Goal: Task Accomplishment & Management: Manage account settings

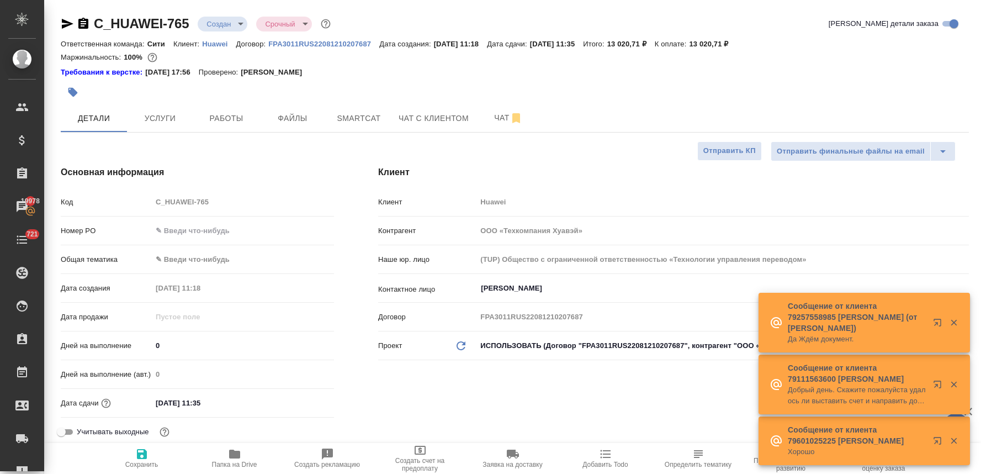
select select "RU"
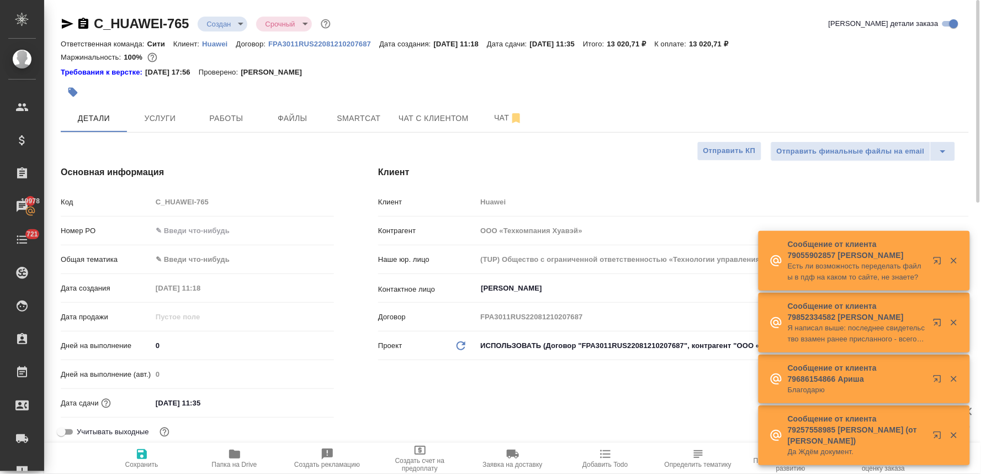
click at [880, 65] on div "Требования к верстке: 19.01.2024 17:56 Проверено: Петрова Валерия" at bounding box center [515, 71] width 908 height 13
click at [234, 240] on div "Номер PO" at bounding box center [197, 230] width 273 height 19
click at [229, 227] on input "text" at bounding box center [243, 230] width 182 height 16
click at [200, 262] on body "🙏 .cls-1 fill:#fff; AWATERA Lyamina Nadezhda Клиенты Спецификации Заказы 19978 …" at bounding box center [490, 237] width 981 height 474
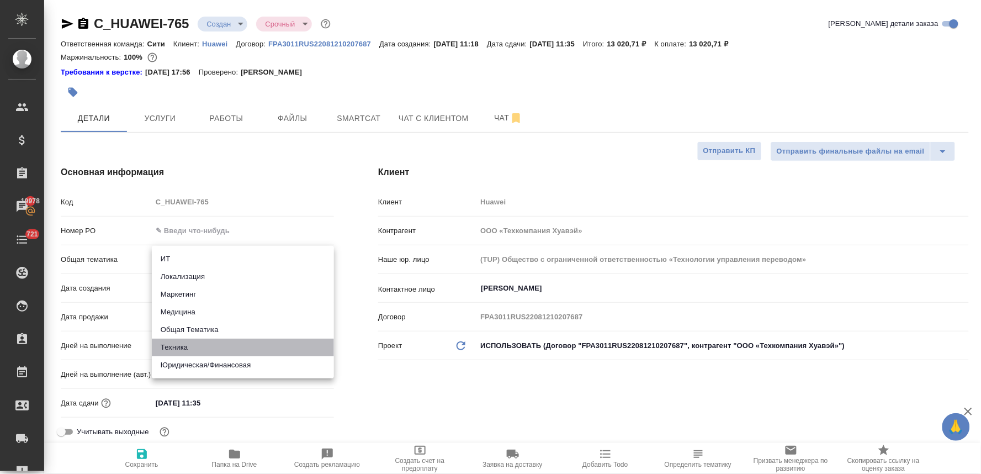
click at [205, 347] on li "Техника" at bounding box center [243, 347] width 182 height 18
type input "tech"
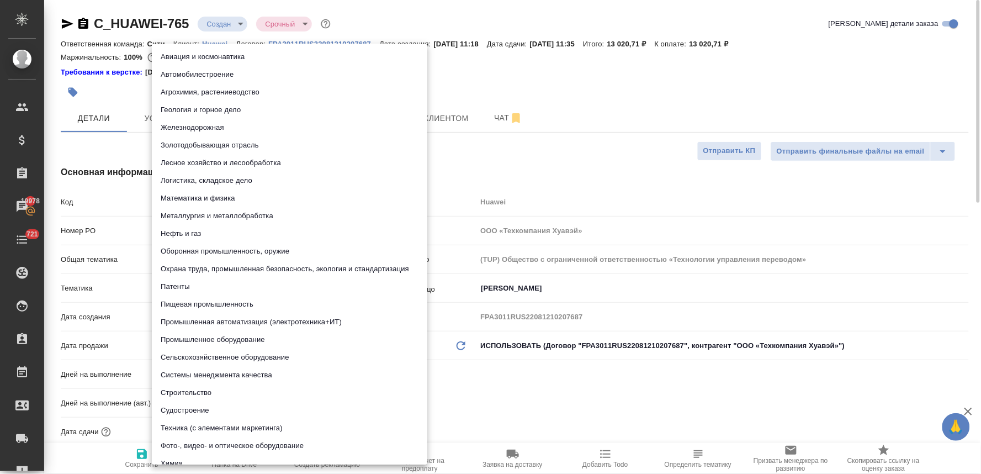
click at [207, 290] on body "🙏 .cls-1 fill:#fff; AWATERA Lyamina Nadezhda Клиенты Спецификации Заказы 19978 …" at bounding box center [490, 237] width 981 height 474
drag, startPoint x: 242, startPoint y: 424, endPoint x: 249, endPoint y: 423, distance: 7.2
click at [243, 424] on li "Техника (с элементами маркетинга)" at bounding box center [289, 428] width 275 height 18
type input "60014f8f4811385ea454c731"
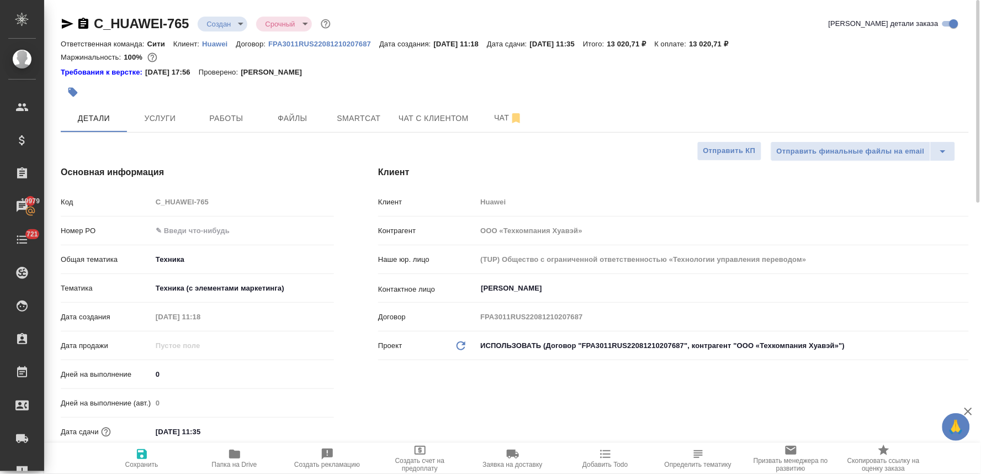
click at [442, 402] on div "Клиент Клиент Huawei Контрагент ООО «Техкомпания Хуавэй» Наше юр. лицо (TUP) Об…" at bounding box center [673, 323] width 635 height 358
click at [236, 431] on input "09.10.2025 11:35" at bounding box center [200, 431] width 97 height 16
click at [306, 428] on icon "button" at bounding box center [302, 430] width 10 height 11
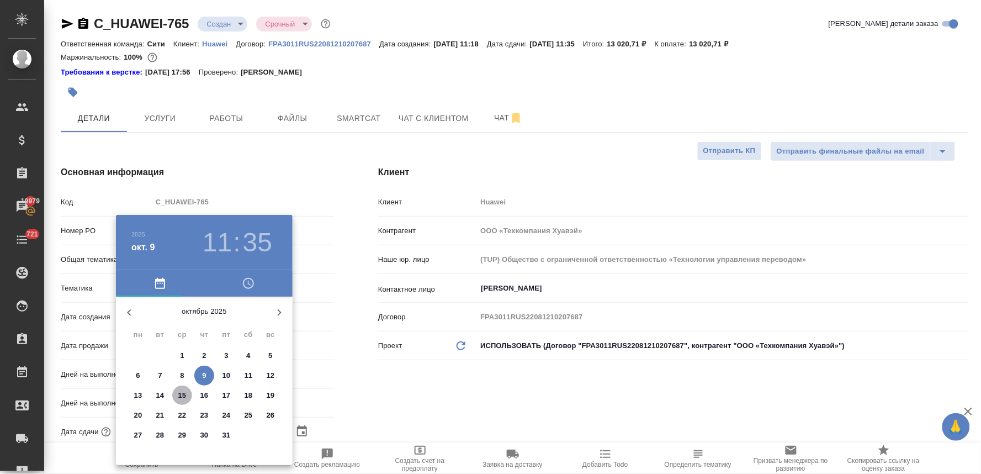
click at [179, 399] on p "15" at bounding box center [182, 395] width 8 height 11
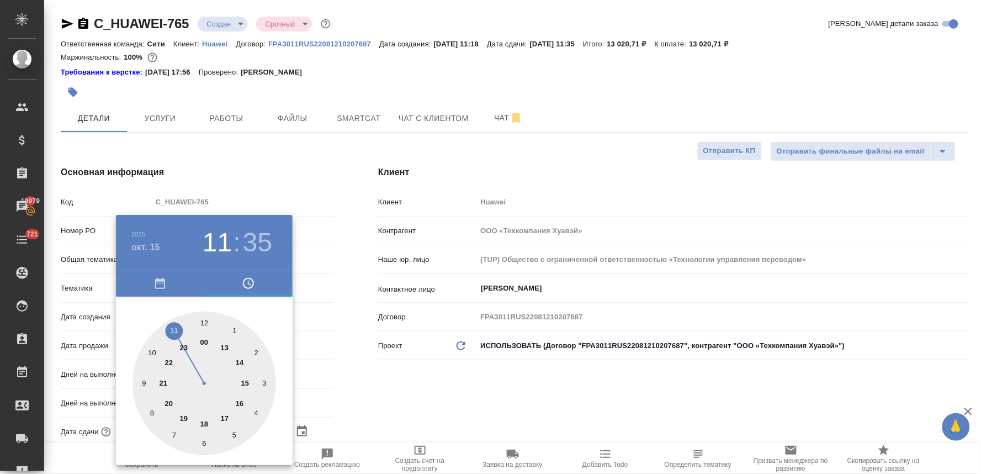
click at [201, 321] on div at bounding box center [204, 383] width 144 height 144
type input "15.10.2025 12:00"
click at [363, 382] on div at bounding box center [490, 237] width 981 height 474
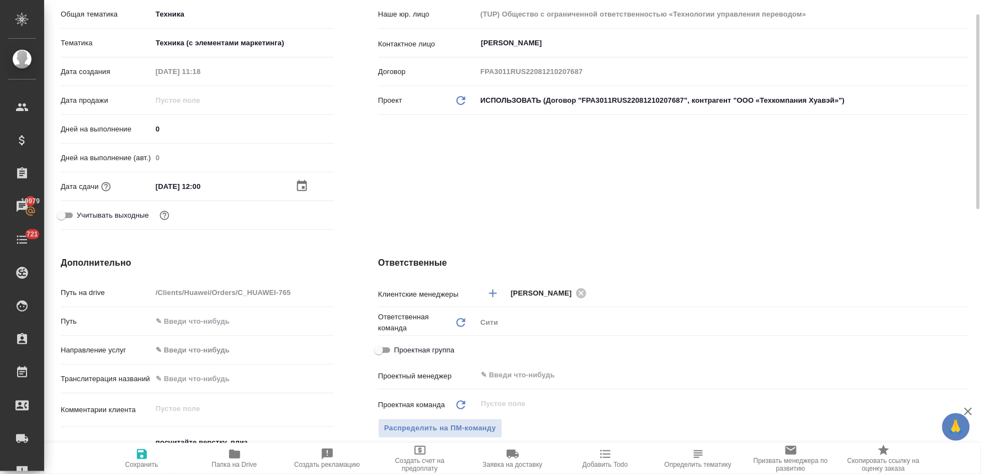
scroll to position [306, 0]
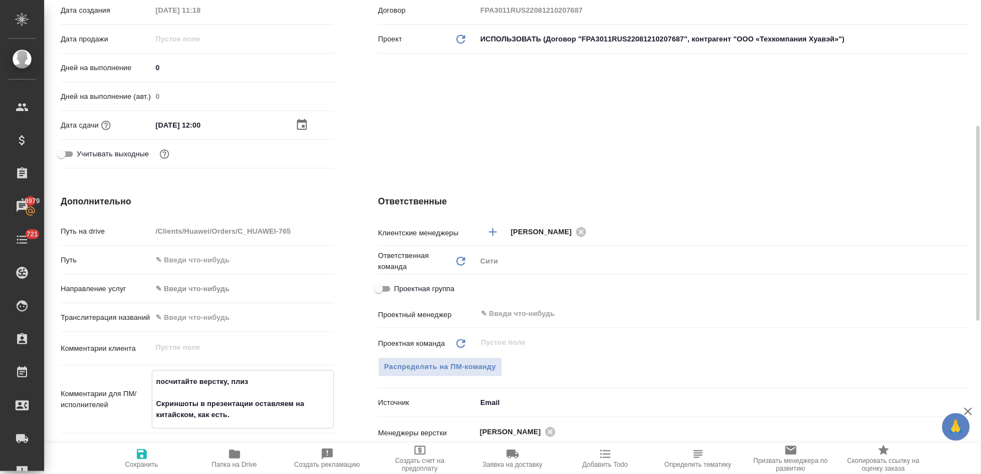
drag, startPoint x: 217, startPoint y: 384, endPoint x: 99, endPoint y: 383, distance: 117.6
click at [100, 384] on div "Комментарии для ПМ/исполнителей посчитайте верстку, плиз Скриншоты в презентаци…" at bounding box center [197, 399] width 273 height 59
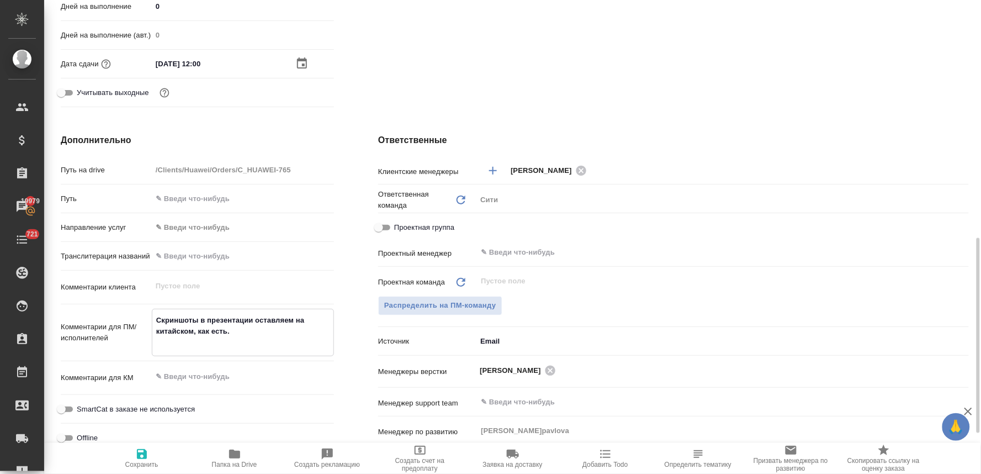
scroll to position [429, 0]
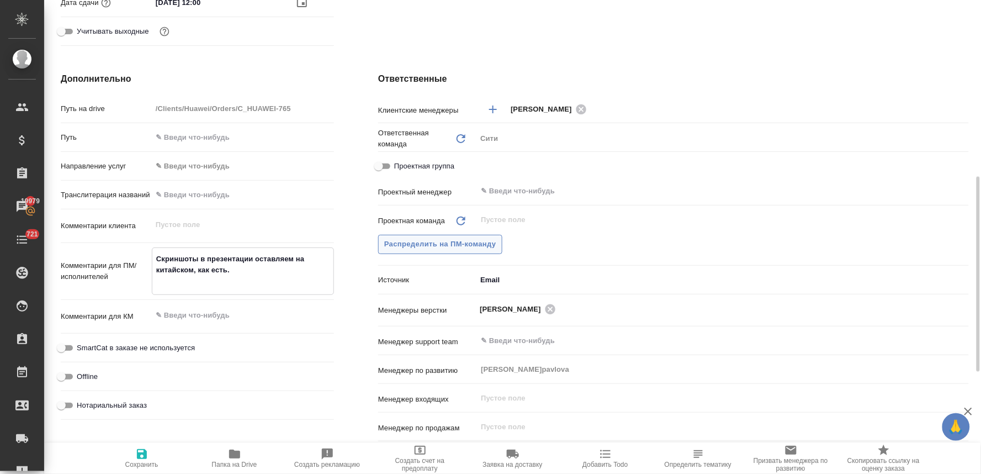
type textarea "Скриншоты в презентации оставляем на китайском, как есть."
click at [434, 242] on span "Распределить на ПМ-команду" at bounding box center [440, 244] width 112 height 13
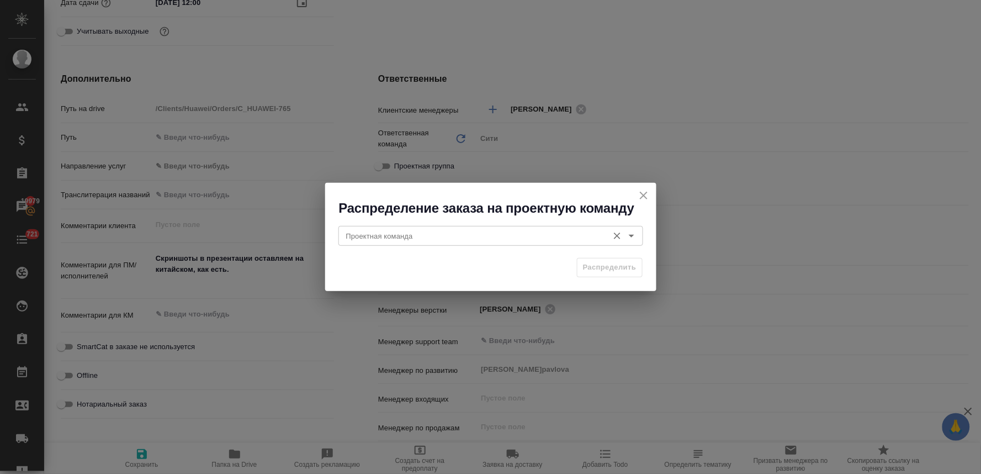
click at [403, 234] on input "Проектная команда" at bounding box center [472, 235] width 261 height 13
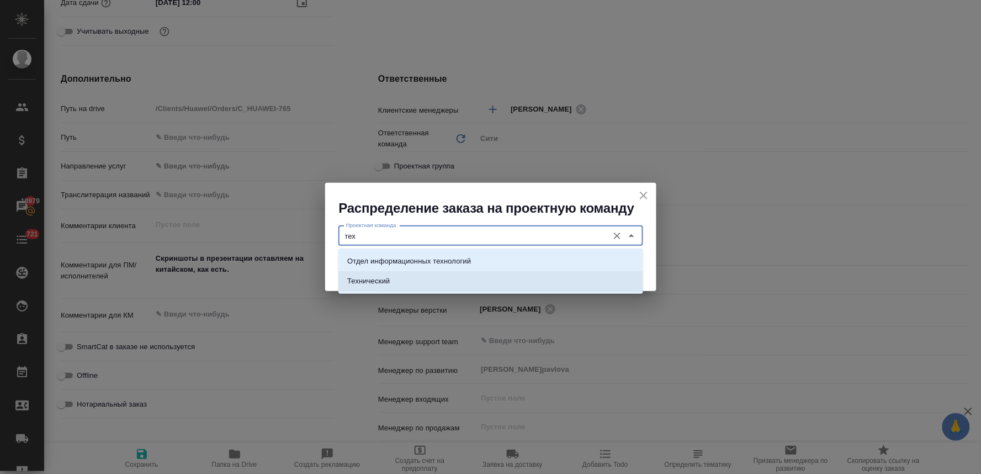
click at [415, 281] on li "Технический" at bounding box center [490, 281] width 305 height 20
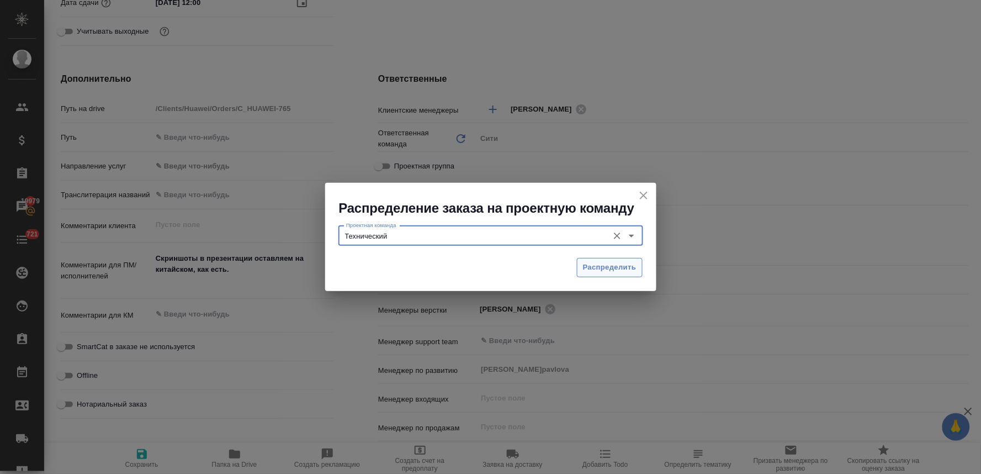
type input "Технический"
click at [592, 269] on span "Распределить" at bounding box center [610, 267] width 54 height 13
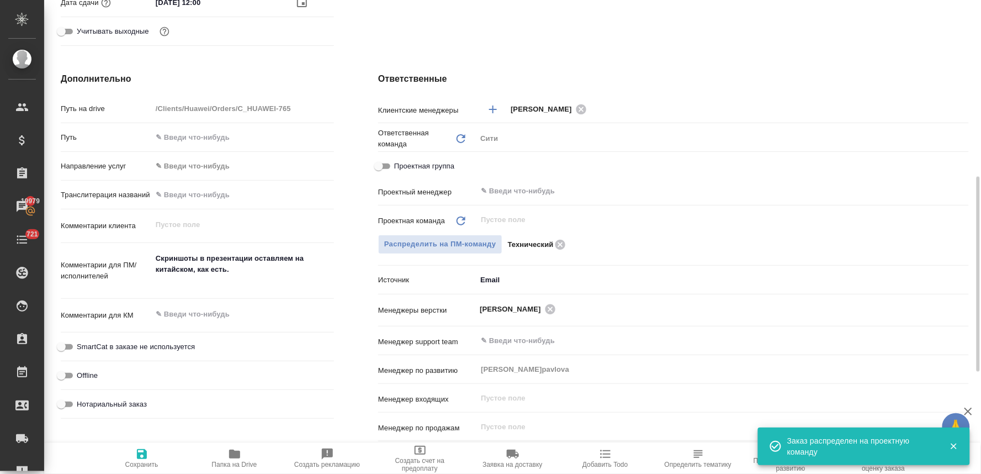
click at [133, 461] on span "Сохранить" at bounding box center [141, 464] width 33 height 8
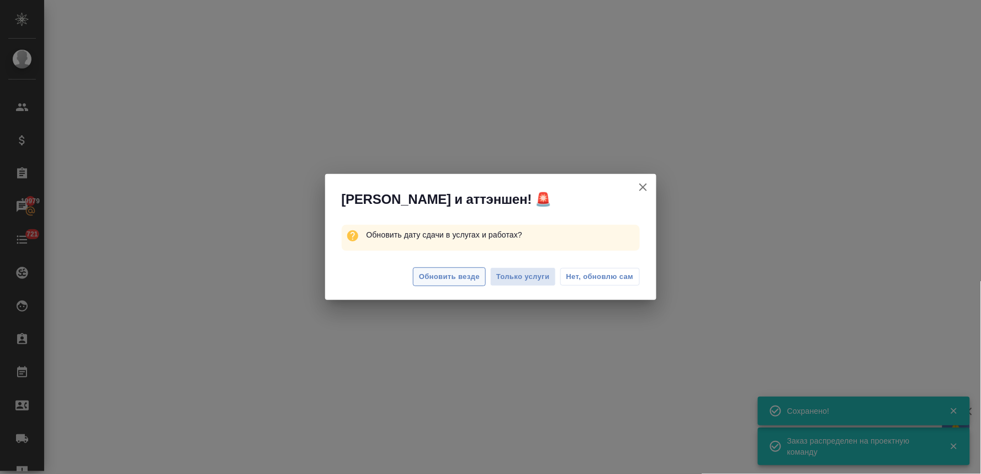
select select "RU"
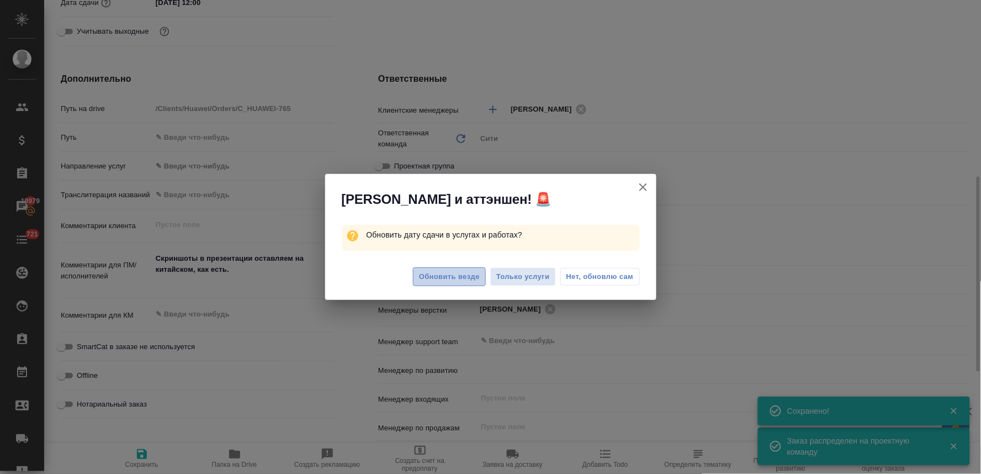
click at [429, 277] on span "Обновить везде" at bounding box center [449, 276] width 61 height 13
type input "Павлова Антонина a.pavlova"
type textarea "x"
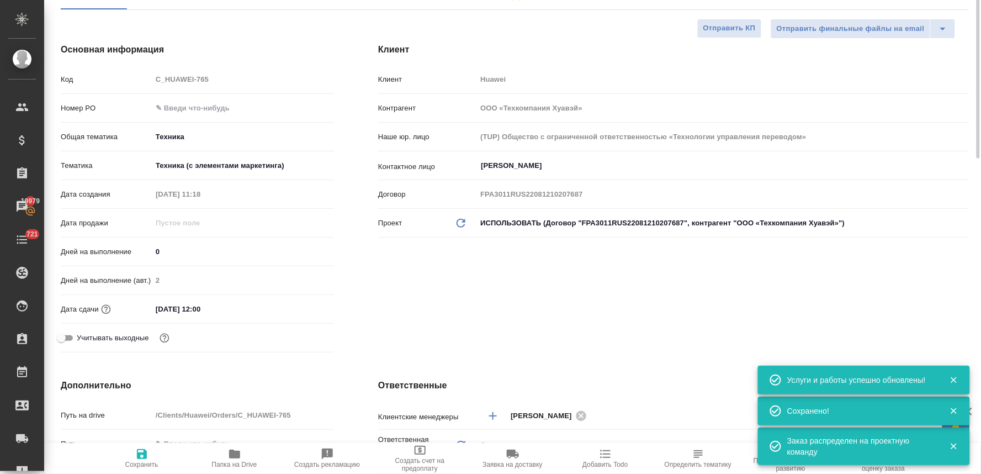
scroll to position [0, 0]
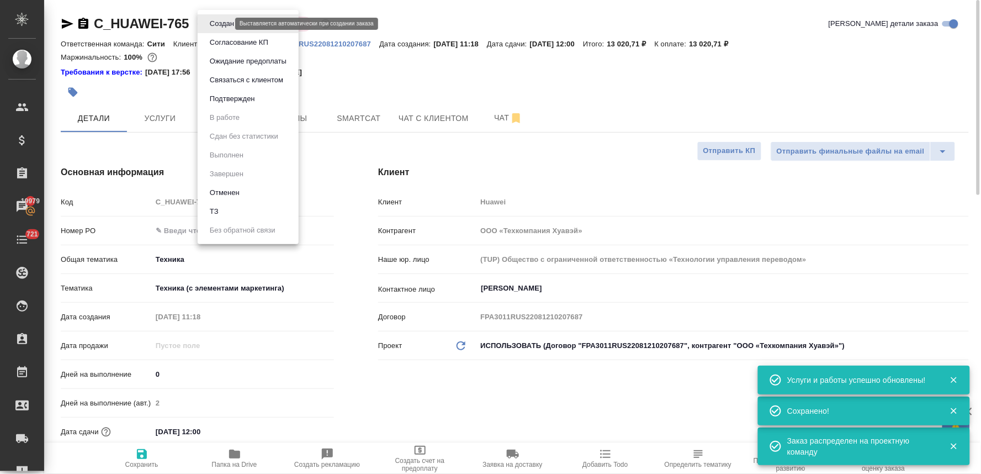
click at [217, 23] on body "🙏 .cls-1 fill:#fff; AWATERA Lyamina Nadezhda Клиенты Спецификации Заказы 19979 …" at bounding box center [490, 237] width 981 height 474
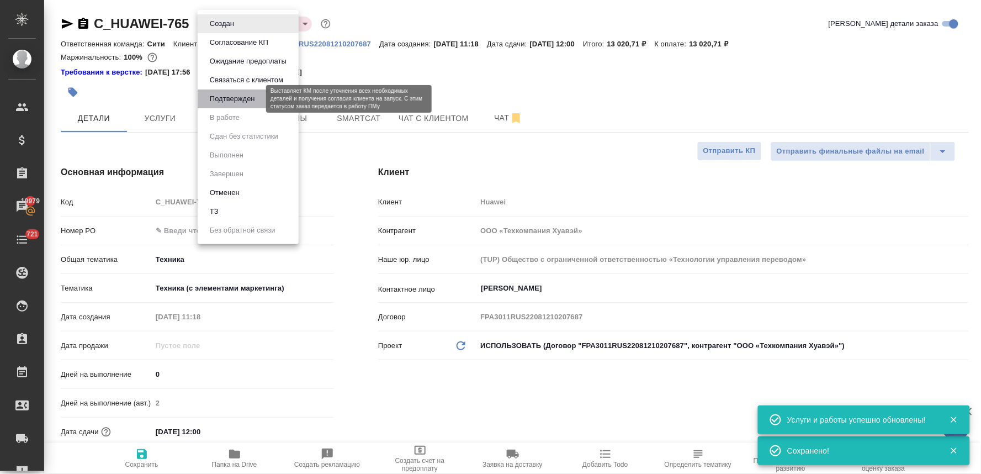
click at [232, 98] on button "Подтвержден" at bounding box center [232, 99] width 52 height 12
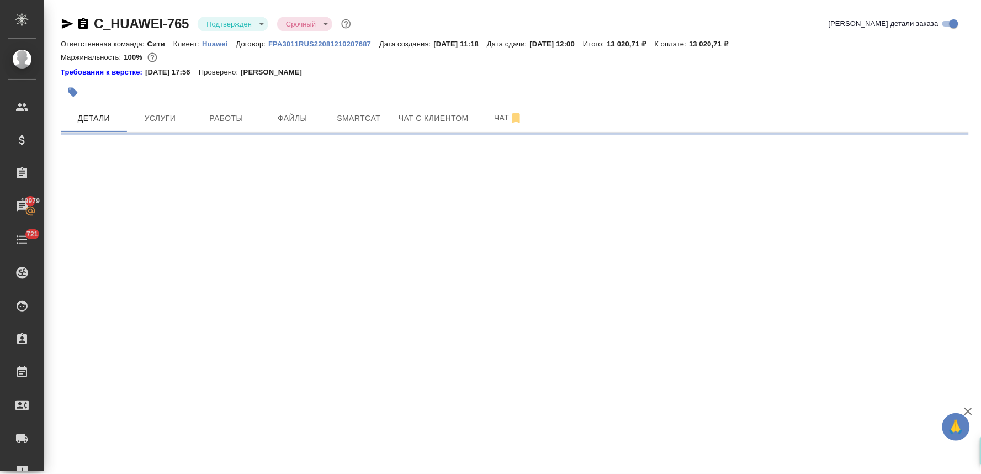
select select "RU"
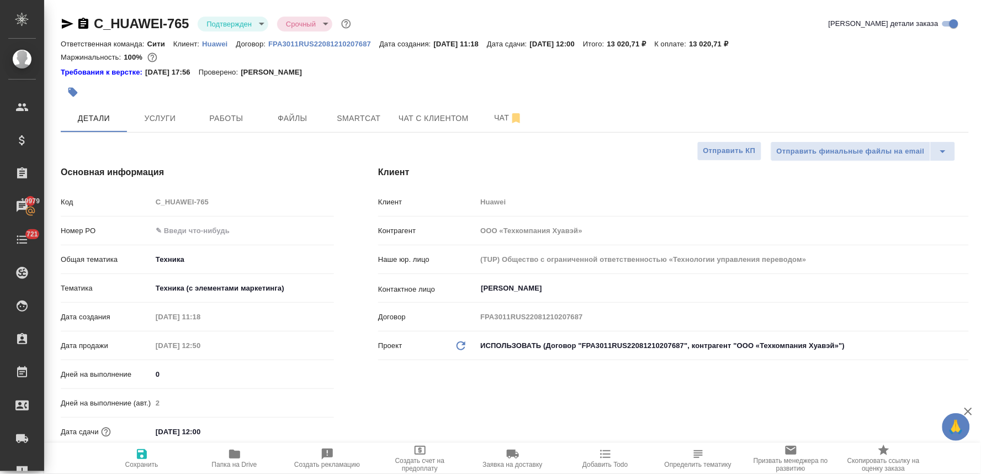
type textarea "x"
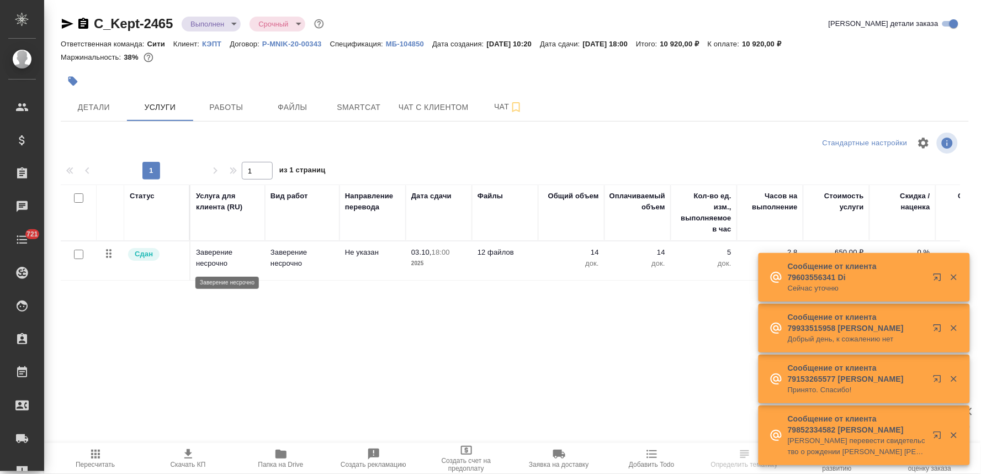
click at [210, 263] on p "Заверение несрочно" at bounding box center [227, 258] width 63 height 22
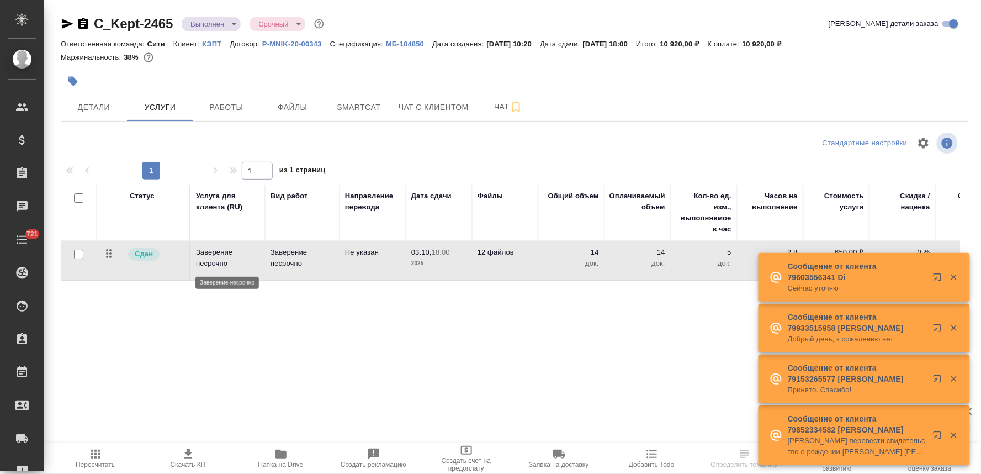
click at [210, 263] on p "Заверение несрочно" at bounding box center [227, 258] width 63 height 22
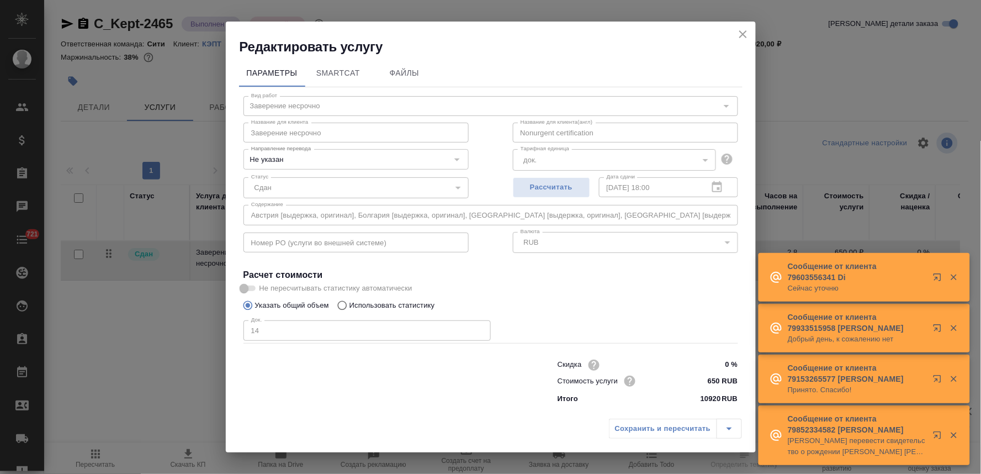
click at [741, 30] on icon "close" at bounding box center [742, 34] width 13 height 13
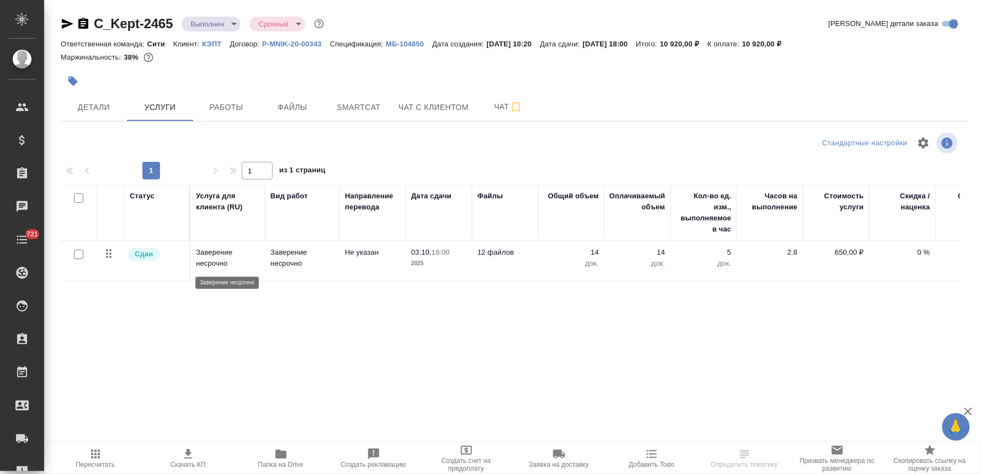
click at [232, 265] on p "Заверение несрочно" at bounding box center [227, 258] width 63 height 22
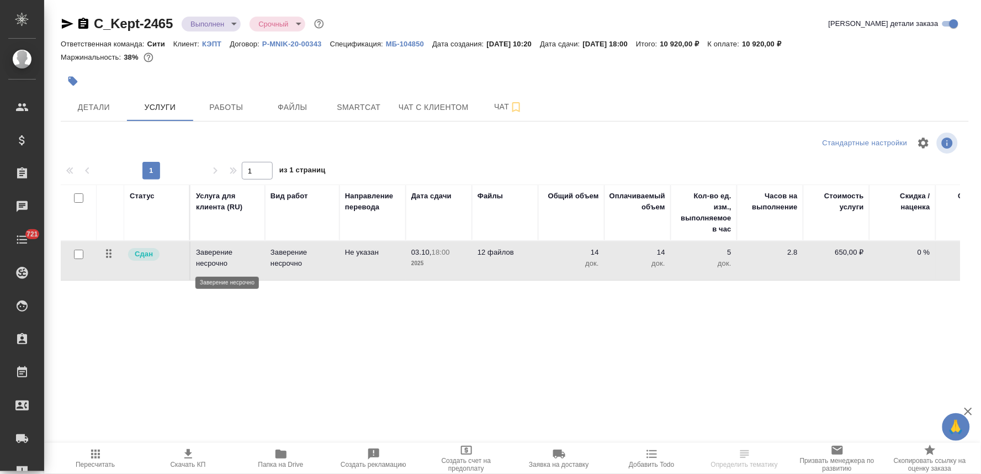
click at [232, 265] on p "Заверение несрочно" at bounding box center [227, 258] width 63 height 22
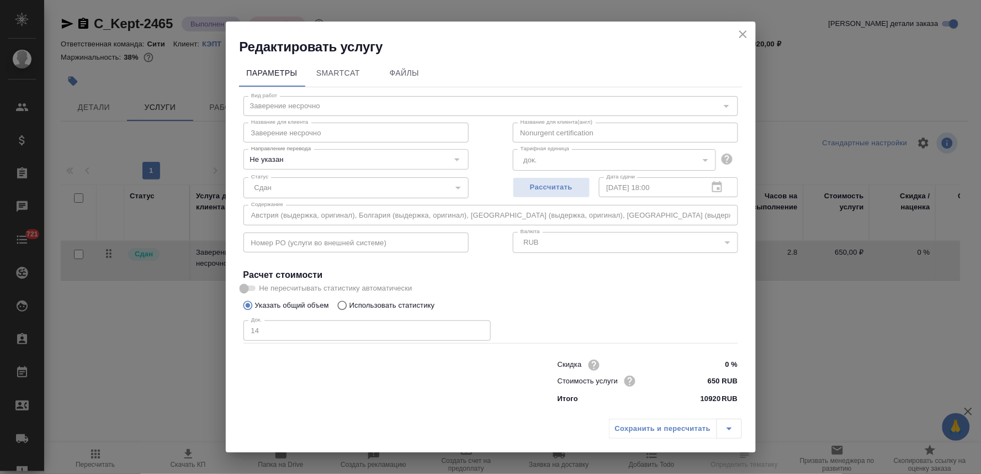
click at [742, 35] on icon "close" at bounding box center [743, 34] width 8 height 8
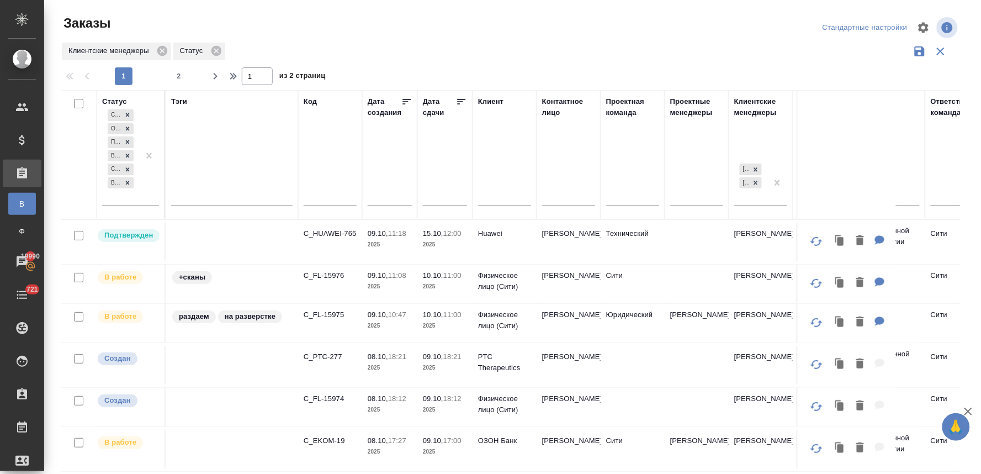
click at [587, 25] on div at bounding box center [514, 27] width 302 height 26
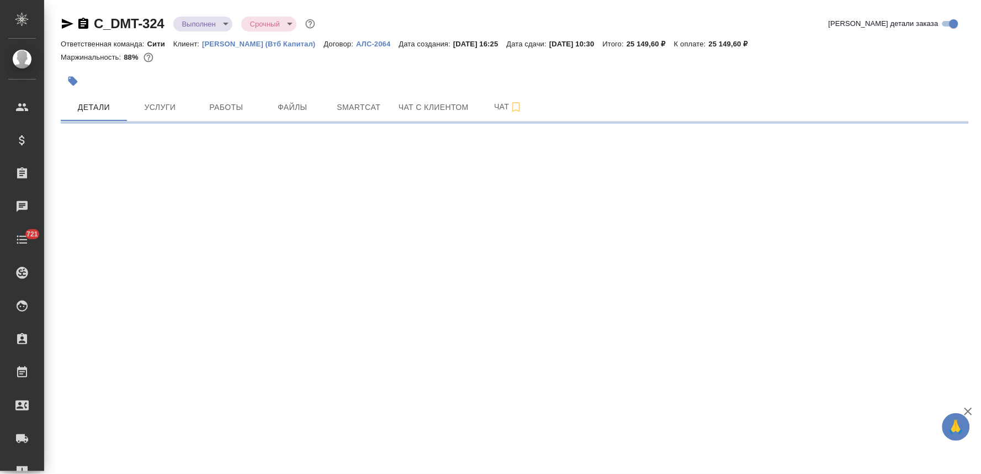
select select "RU"
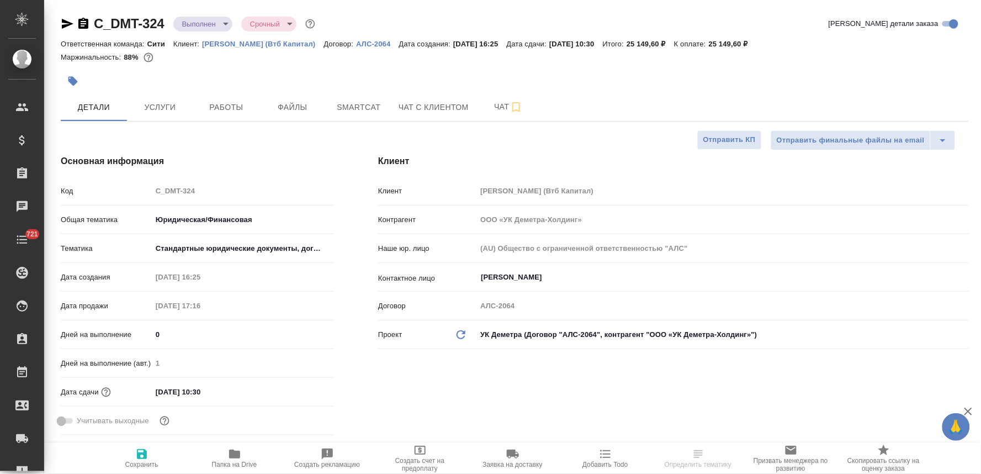
type textarea "x"
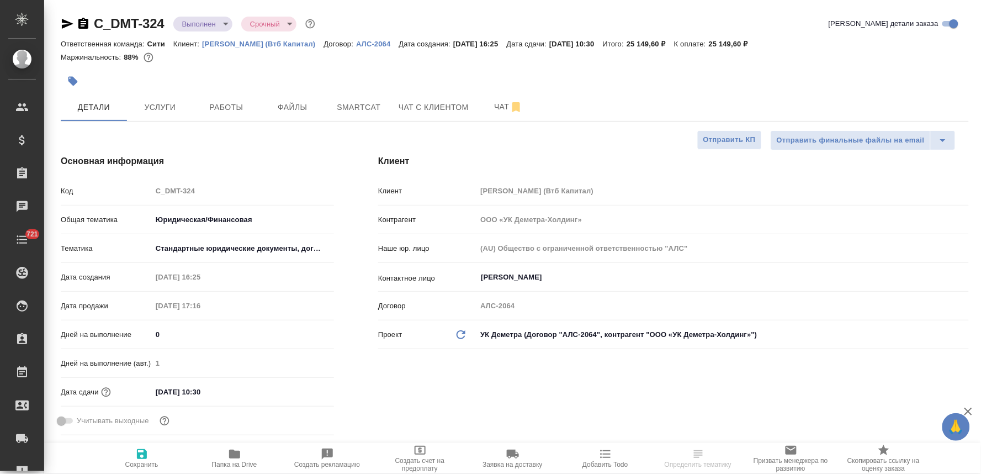
type textarea "x"
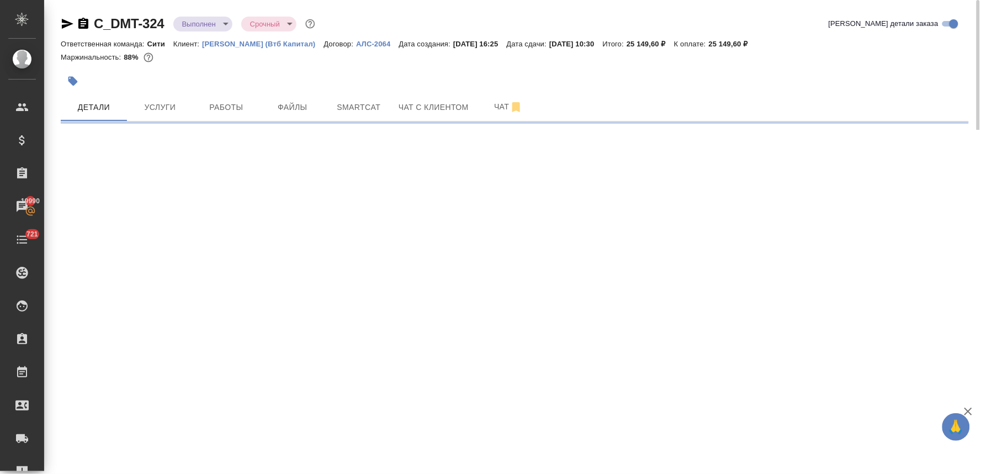
select select "RU"
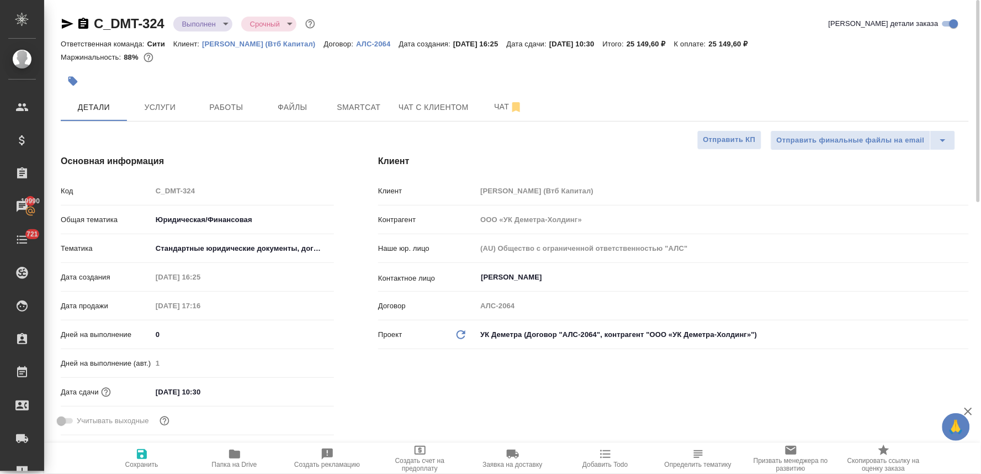
type textarea "x"
click at [164, 105] on span "Услуги" at bounding box center [160, 107] width 53 height 14
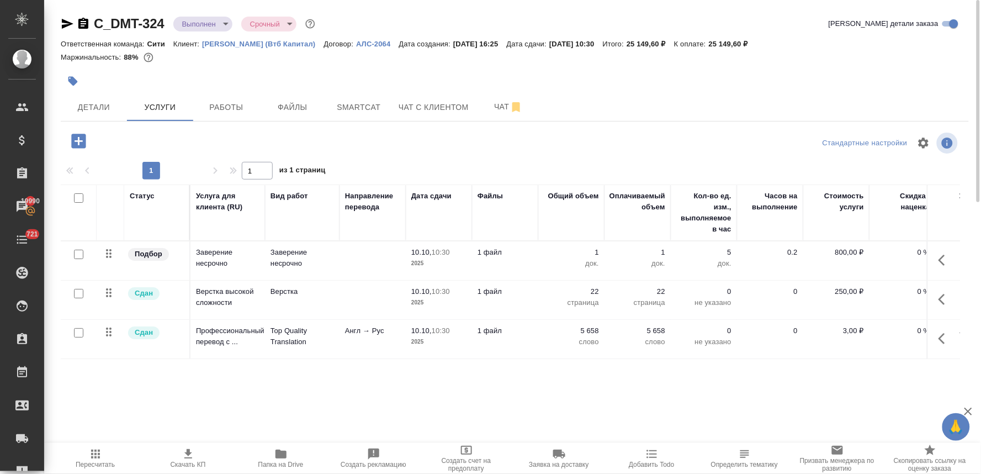
click at [649, 83] on div at bounding box center [363, 81] width 605 height 24
click at [288, 454] on span "Папка на Drive" at bounding box center [280, 457] width 79 height 21
click at [721, 15] on div "C_DMT-324 Выполнен completed Срочный urgent Кратко детали заказа" at bounding box center [515, 24] width 908 height 18
click at [299, 331] on p "Top Quality Translation" at bounding box center [301, 336] width 63 height 22
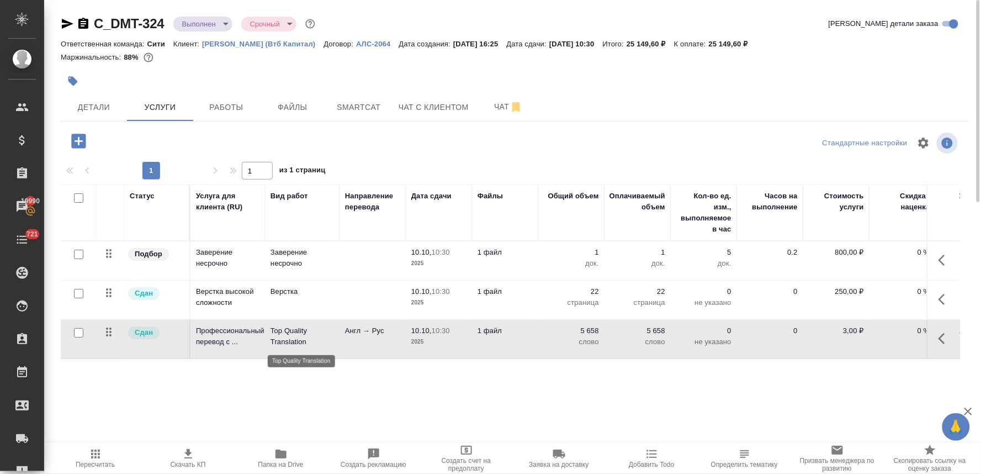
click at [299, 331] on p "Top Quality Translation" at bounding box center [301, 336] width 63 height 22
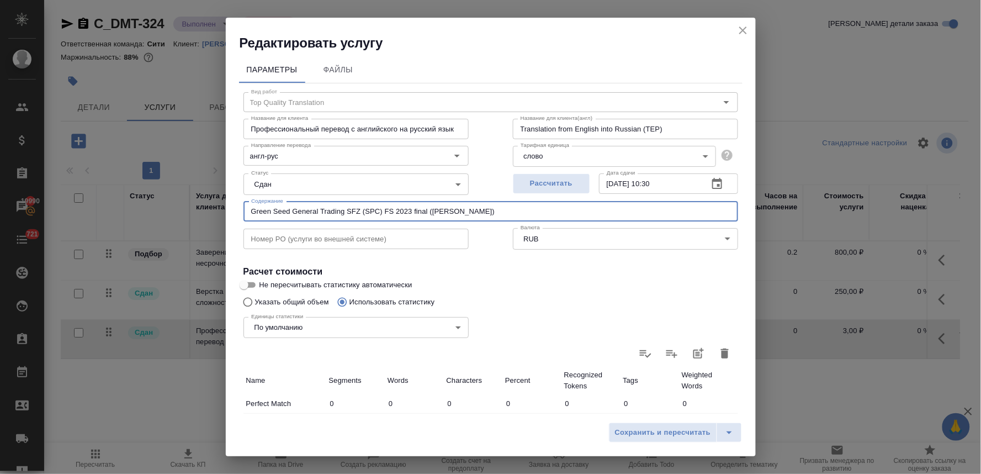
drag, startPoint x: 427, startPoint y: 210, endPoint x: 166, endPoint y: 203, distance: 261.2
click at [178, 208] on div "Редактировать услугу Параметры Файлы Вид работ Top Quality Translation Вид рабо…" at bounding box center [490, 237] width 981 height 474
click at [740, 25] on icon "close" at bounding box center [742, 30] width 13 height 13
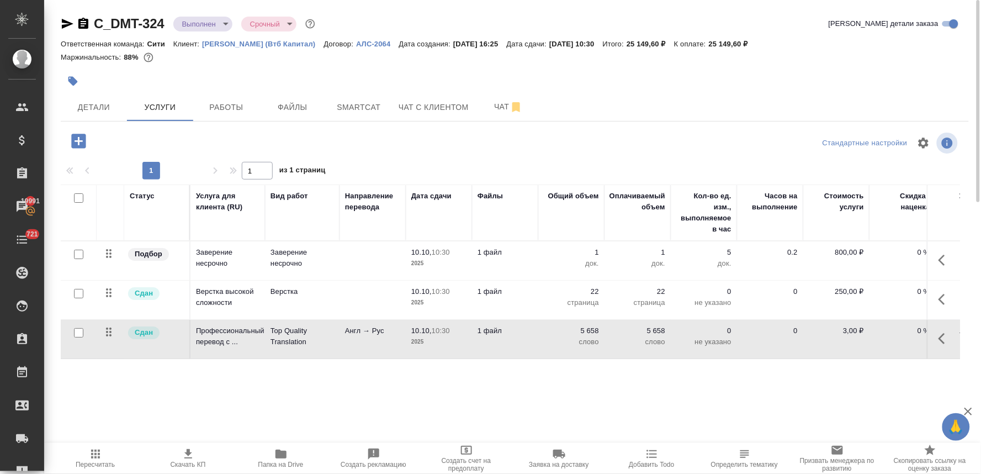
click at [660, 464] on span "Добавить Todo" at bounding box center [651, 464] width 45 height 8
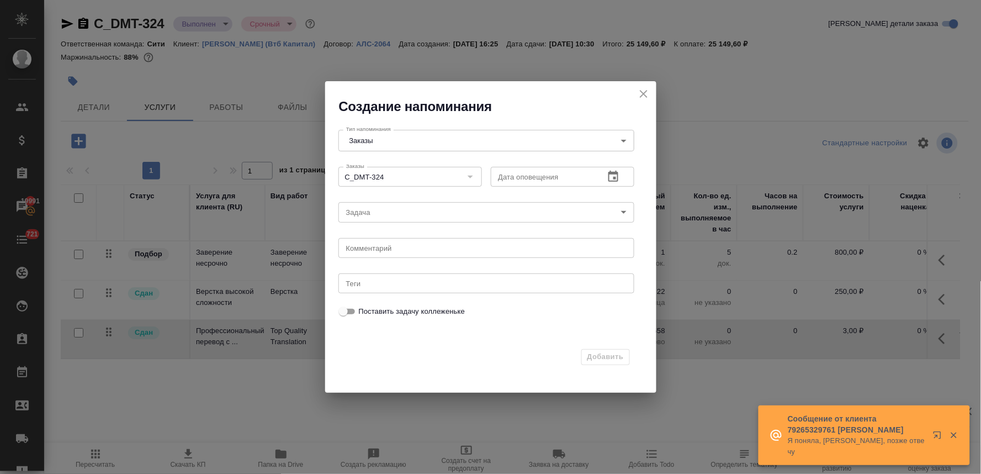
click at [609, 173] on icon "button" at bounding box center [613, 176] width 10 height 11
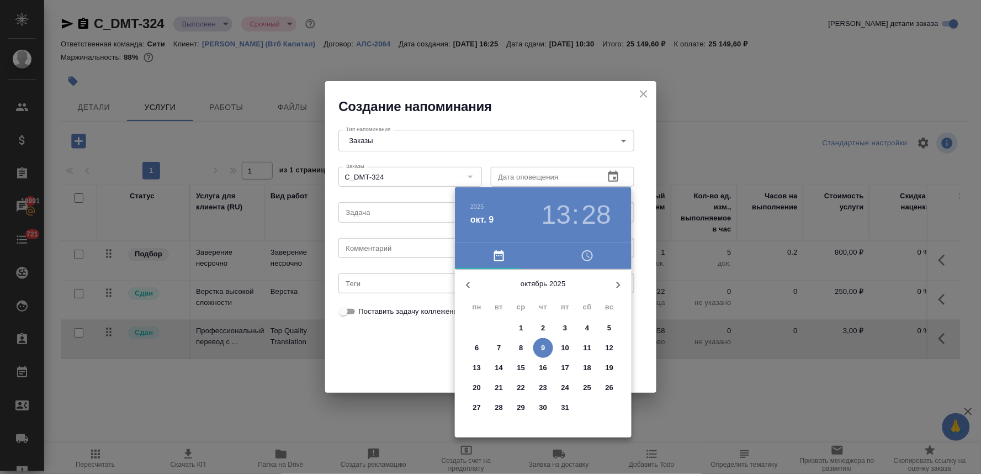
click at [547, 346] on span "9" at bounding box center [543, 347] width 20 height 11
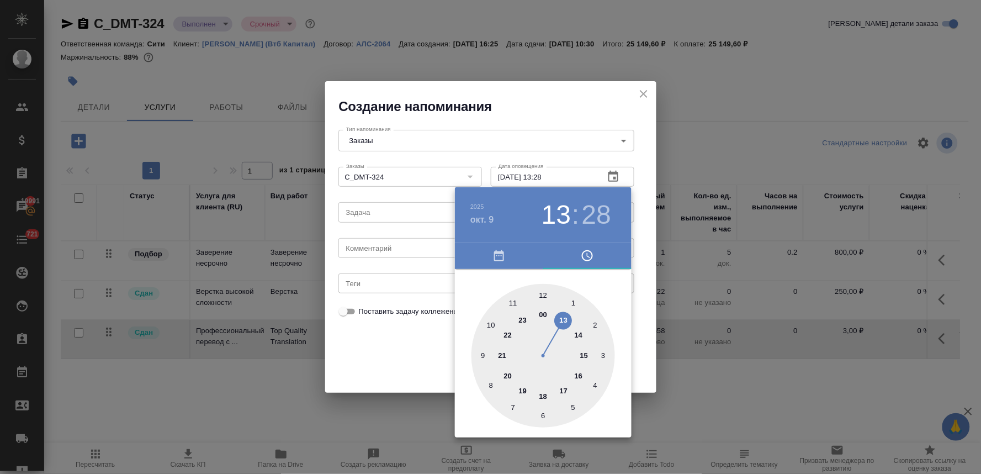
click at [564, 394] on div at bounding box center [543, 356] width 144 height 144
click at [543, 296] on div at bounding box center [543, 356] width 144 height 144
type input "[DATE] 17:00"
click at [411, 374] on div at bounding box center [490, 237] width 981 height 474
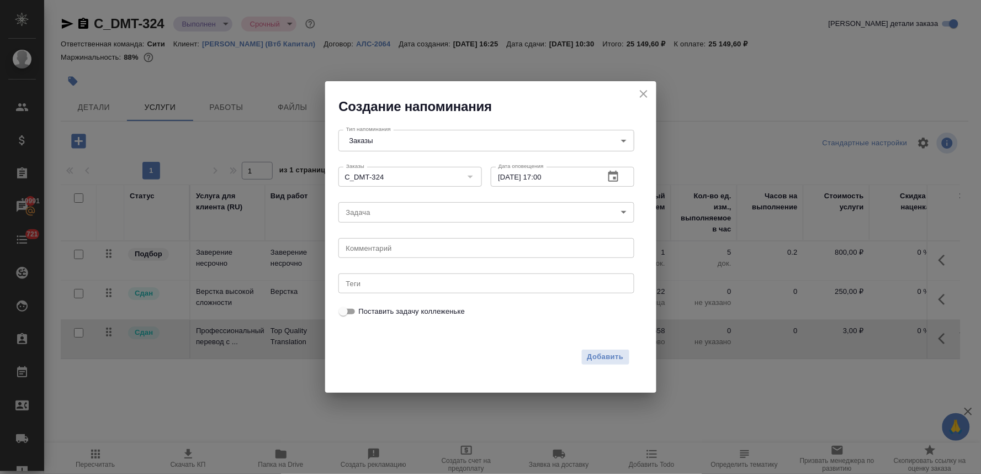
click at [415, 215] on body "🙏 .cls-1 fill:#fff; AWATERA [PERSON_NAME] Спецификации Заказы 19991 Чаты 721 To…" at bounding box center [490, 237] width 981 height 474
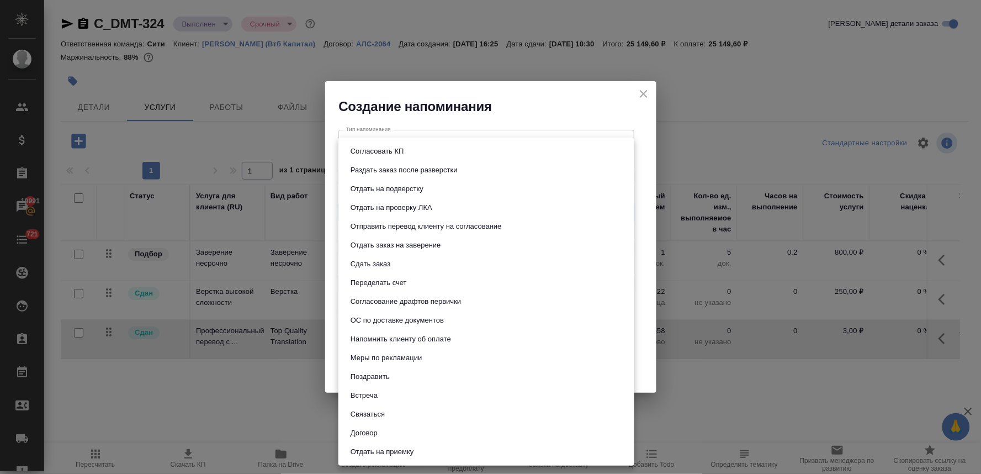
click at [418, 268] on li "Сдать заказ" at bounding box center [486, 263] width 296 height 19
type input "Сдать заказ"
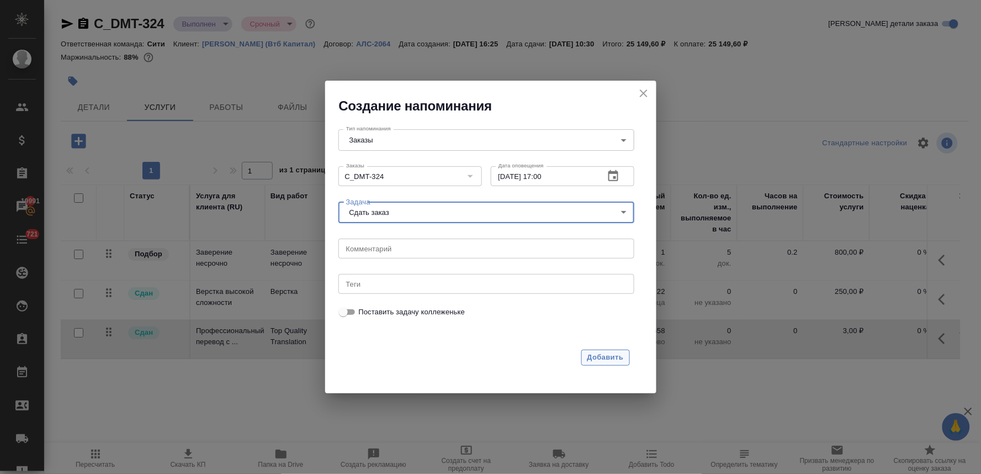
click at [598, 354] on span "Добавить" at bounding box center [605, 357] width 36 height 13
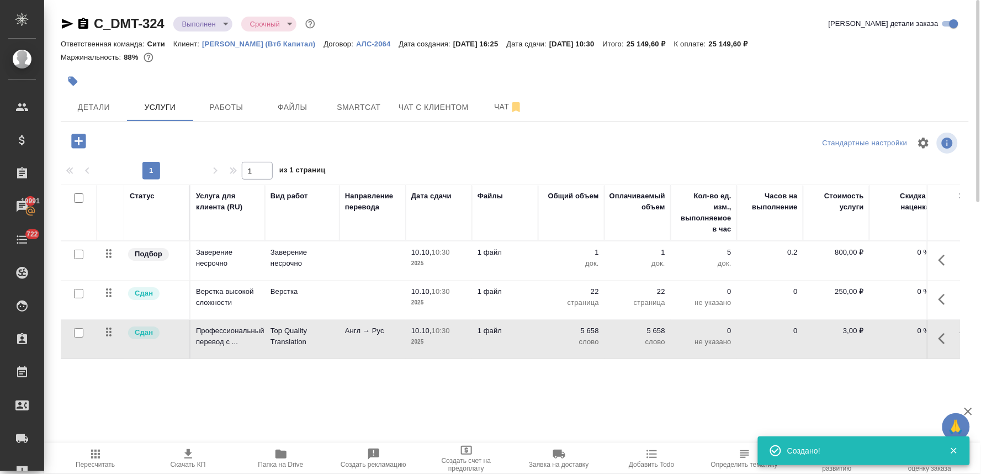
click at [67, 76] on icon "button" at bounding box center [72, 81] width 11 height 11
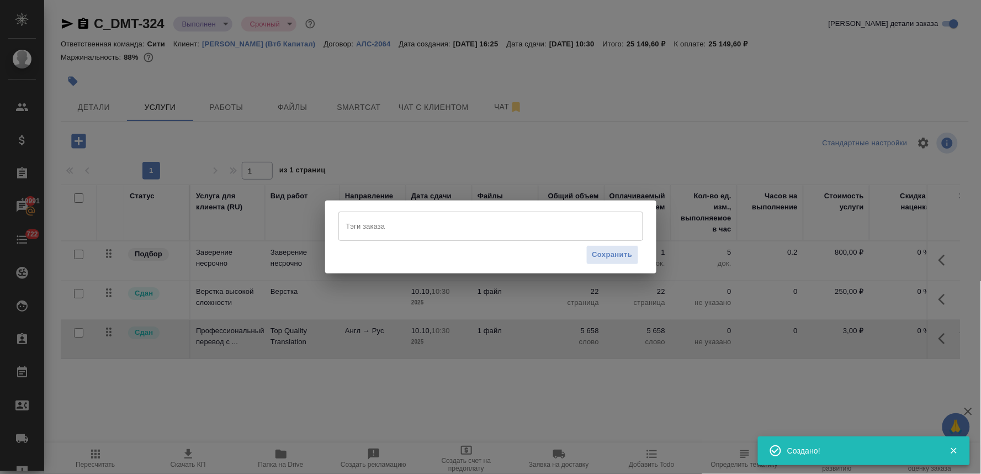
click at [425, 225] on input "Тэги заказа" at bounding box center [480, 225] width 274 height 19
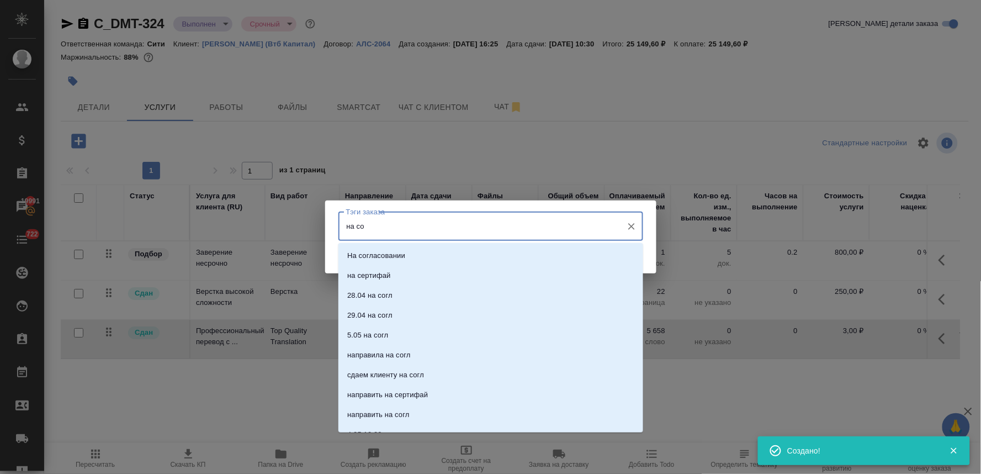
type input "на сог"
click at [426, 257] on li "На согласовании" at bounding box center [490, 256] width 305 height 20
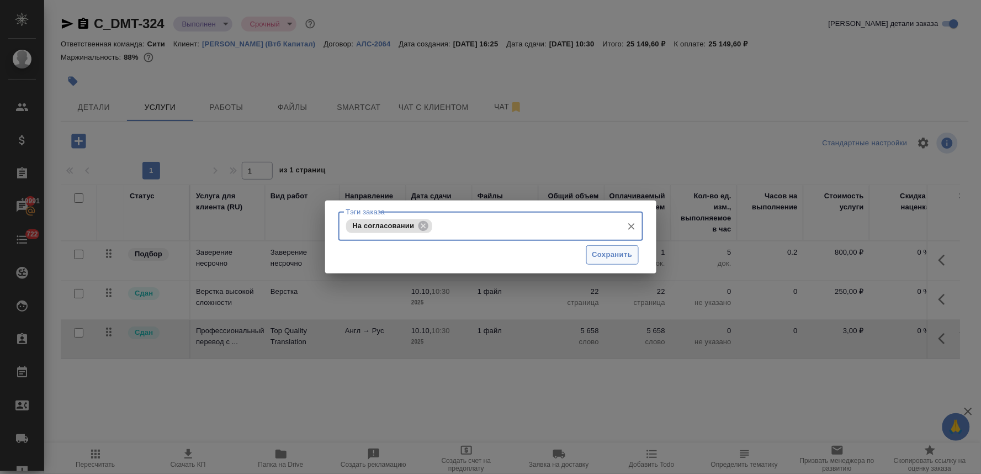
click at [610, 254] on span "Сохранить" at bounding box center [612, 254] width 40 height 13
